Goal: Task Accomplishment & Management: Use online tool/utility

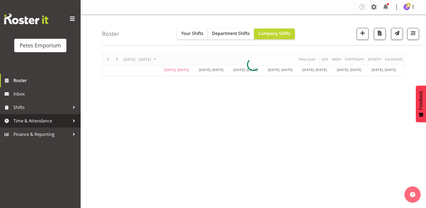
click at [37, 120] on span "Time & Attendance" at bounding box center [41, 121] width 56 height 8
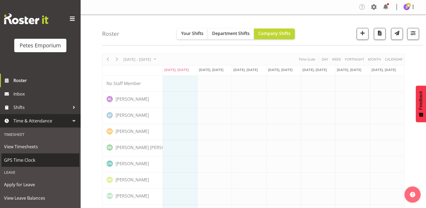
click at [33, 160] on span "GPS Time Clock" at bounding box center [40, 160] width 73 height 8
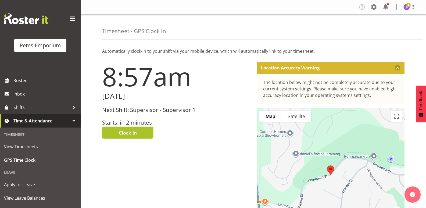
click at [113, 134] on button "Clock In" at bounding box center [127, 133] width 51 height 12
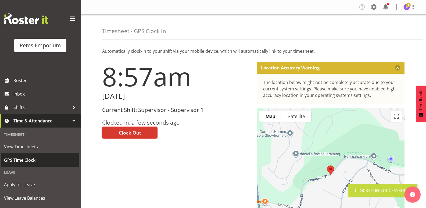
scroll to position [38, 0]
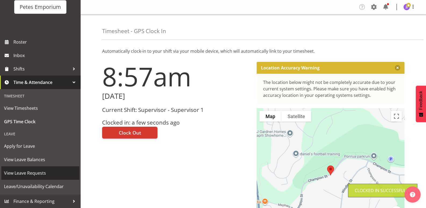
click at [33, 173] on span "View Leave Requests" at bounding box center [40, 173] width 73 height 8
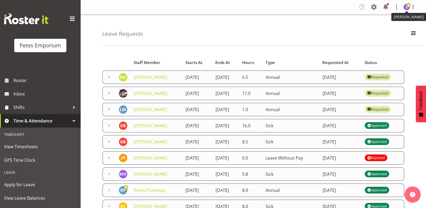
click at [406, 7] on img at bounding box center [406, 7] width 6 height 6
click at [387, 28] on link "Log Out" at bounding box center [391, 28] width 52 height 10
